Goal: Task Accomplishment & Management: Manage account settings

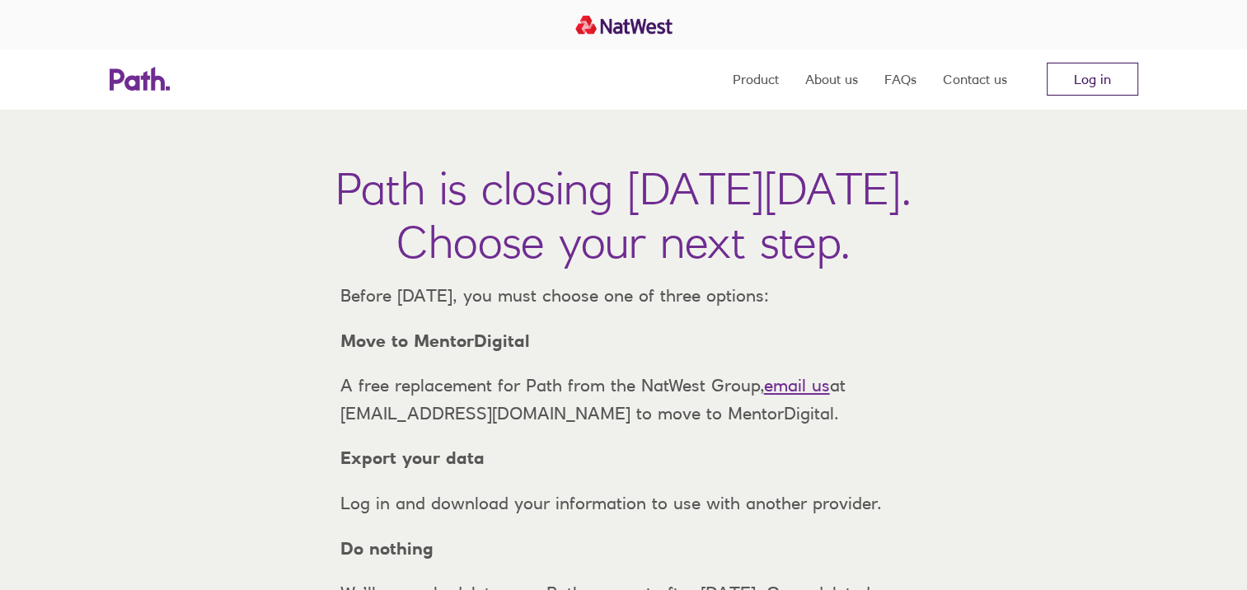
click at [1090, 87] on link "Log in" at bounding box center [1091, 79] width 91 height 33
